Goal: Information Seeking & Learning: Check status

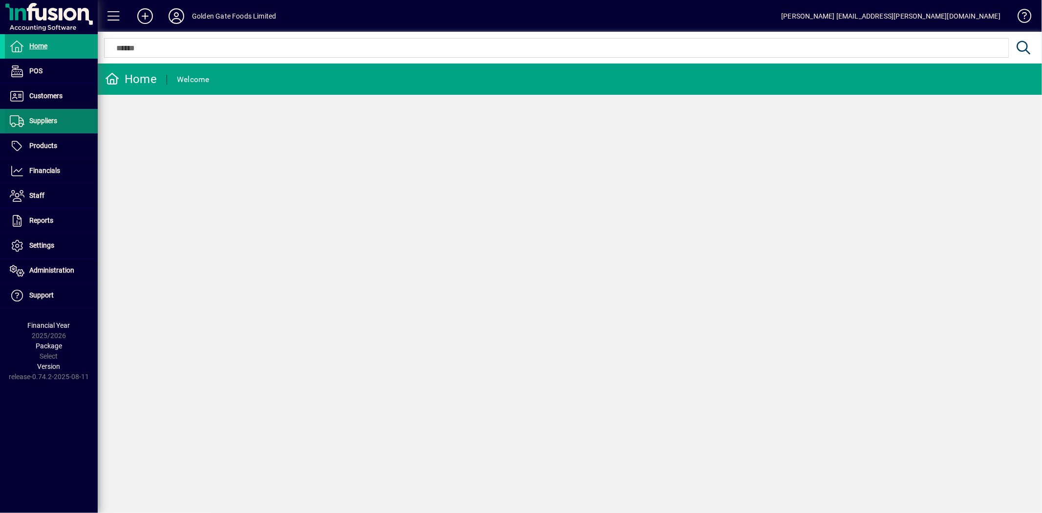
click at [50, 123] on span "Suppliers" at bounding box center [43, 121] width 28 height 8
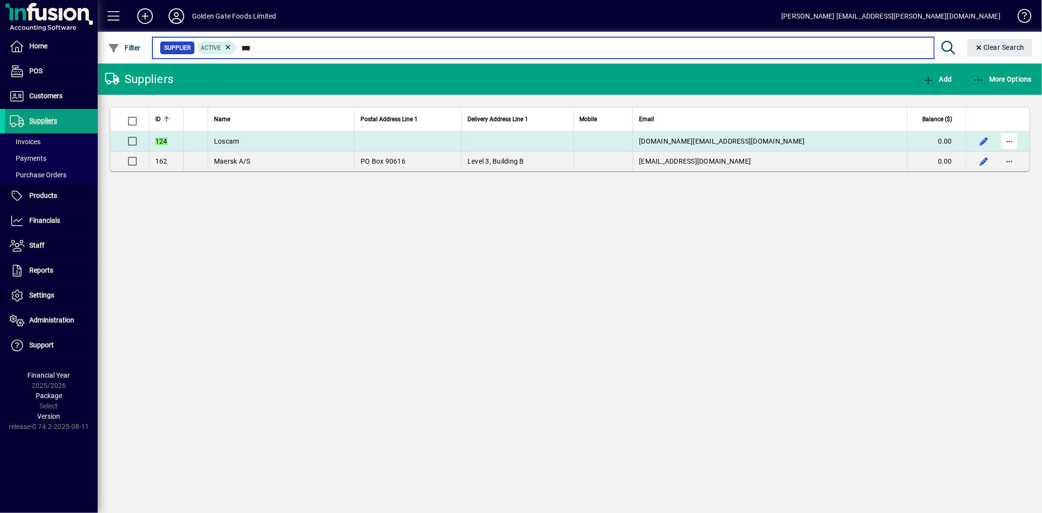
type input "***"
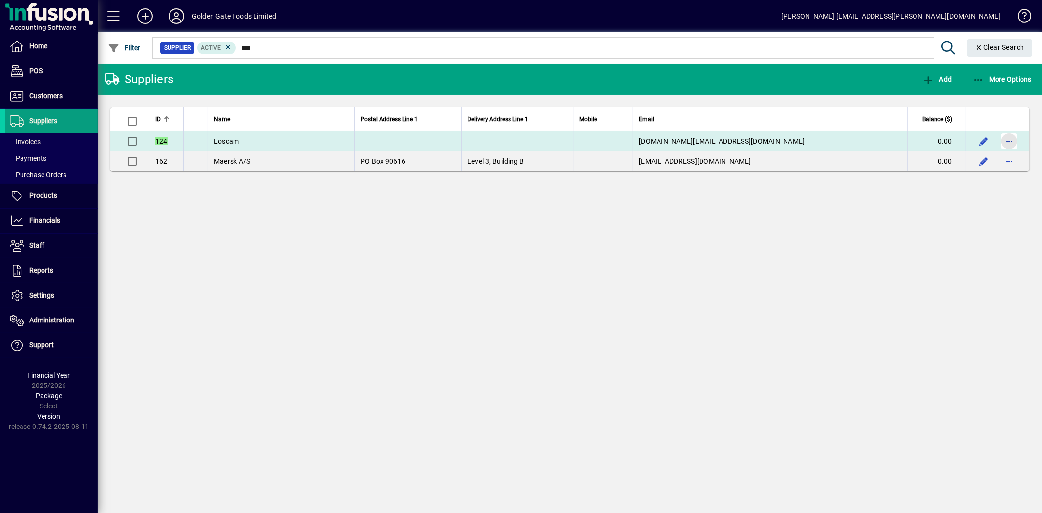
click at [1005, 139] on span "button" at bounding box center [1008, 140] width 23 height 23
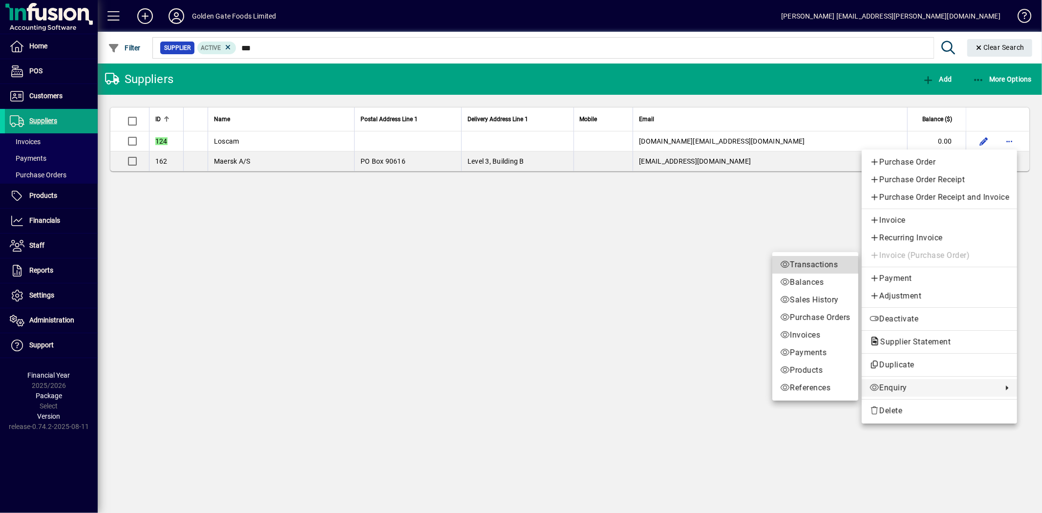
click at [808, 259] on span "Transactions" at bounding box center [815, 265] width 70 height 12
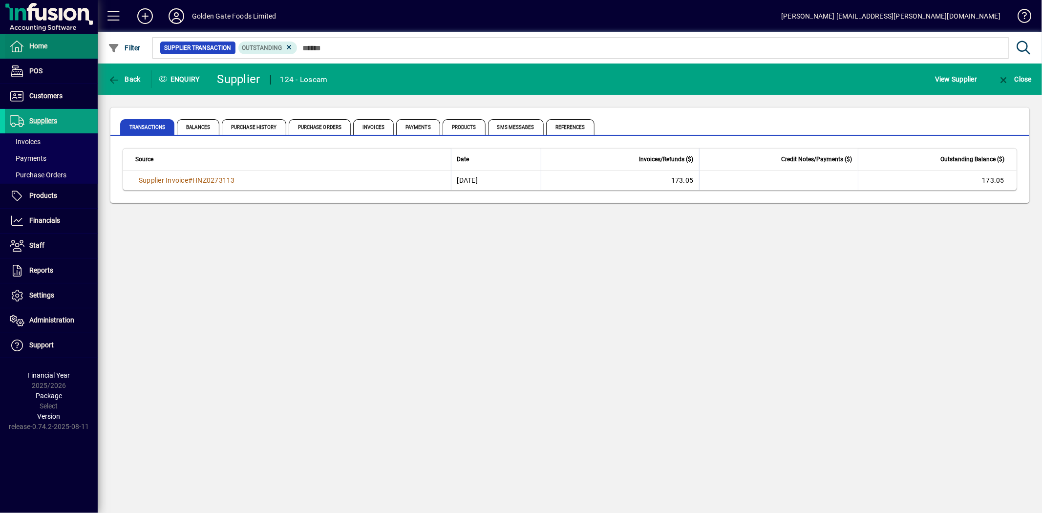
click at [50, 43] on span at bounding box center [51, 46] width 93 height 23
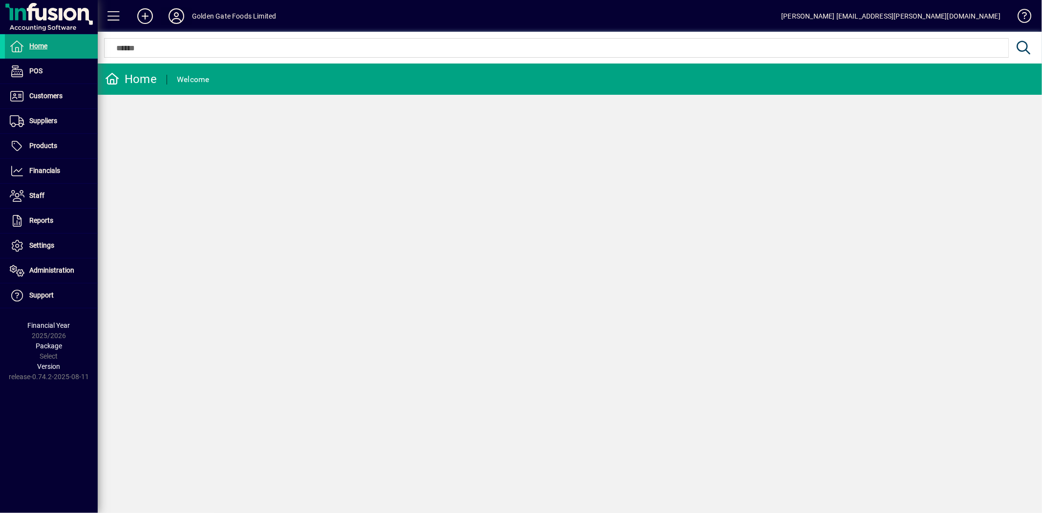
click at [177, 11] on icon at bounding box center [177, 16] width 20 height 16
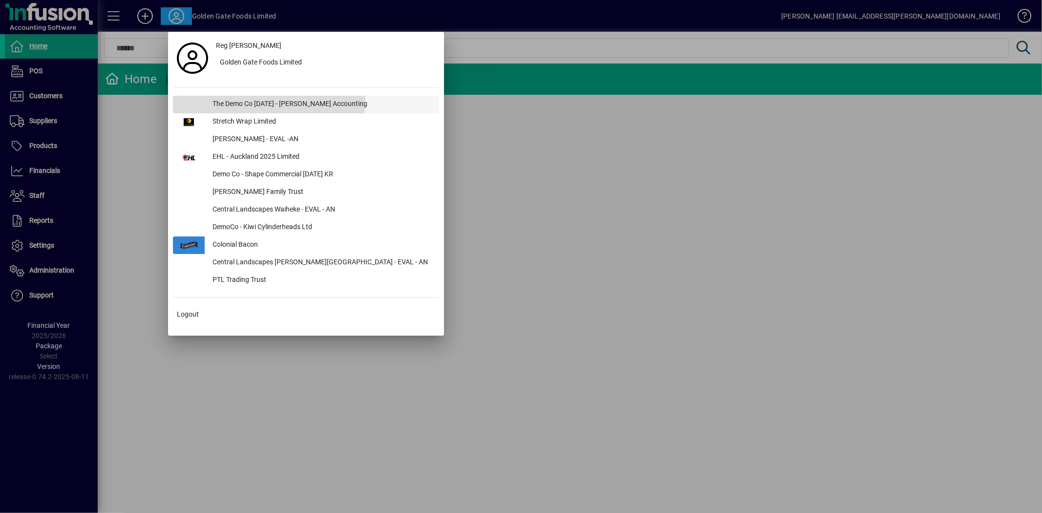
click at [236, 100] on div "The Demo Co [DATE] - [PERSON_NAME] Accounting" at bounding box center [322, 105] width 234 height 18
